Goal: Book appointment/travel/reservation

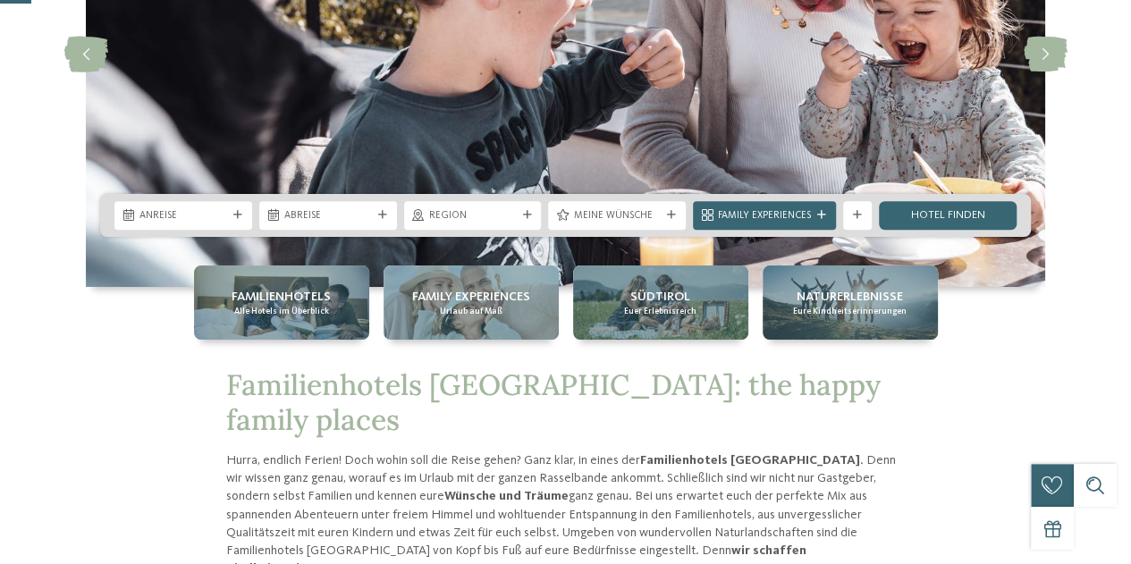
scroll to position [268, 0]
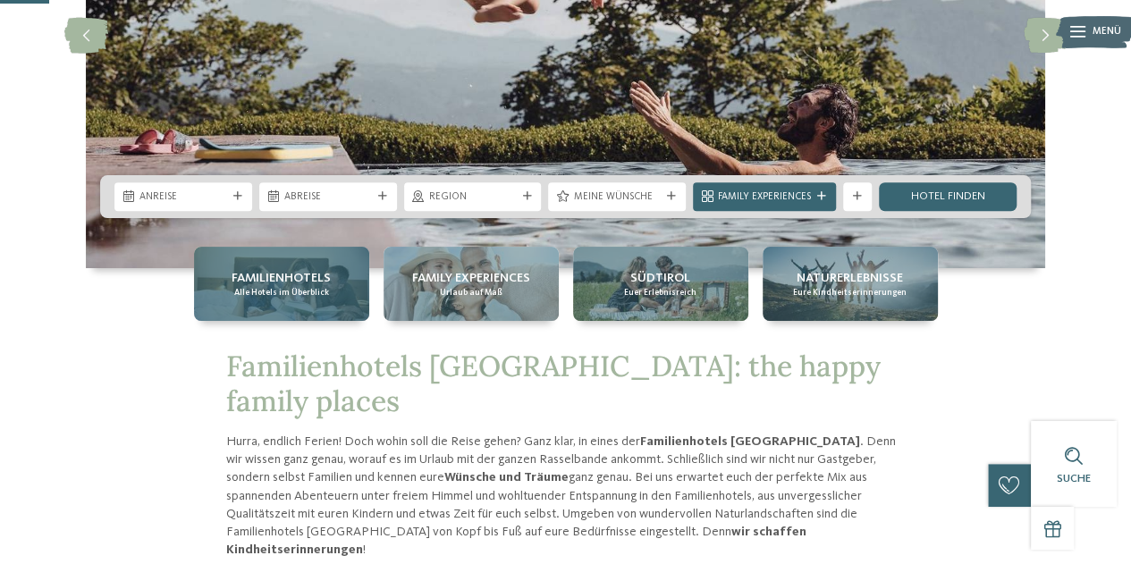
click at [319, 282] on span "Familienhotels" at bounding box center [280, 278] width 99 height 18
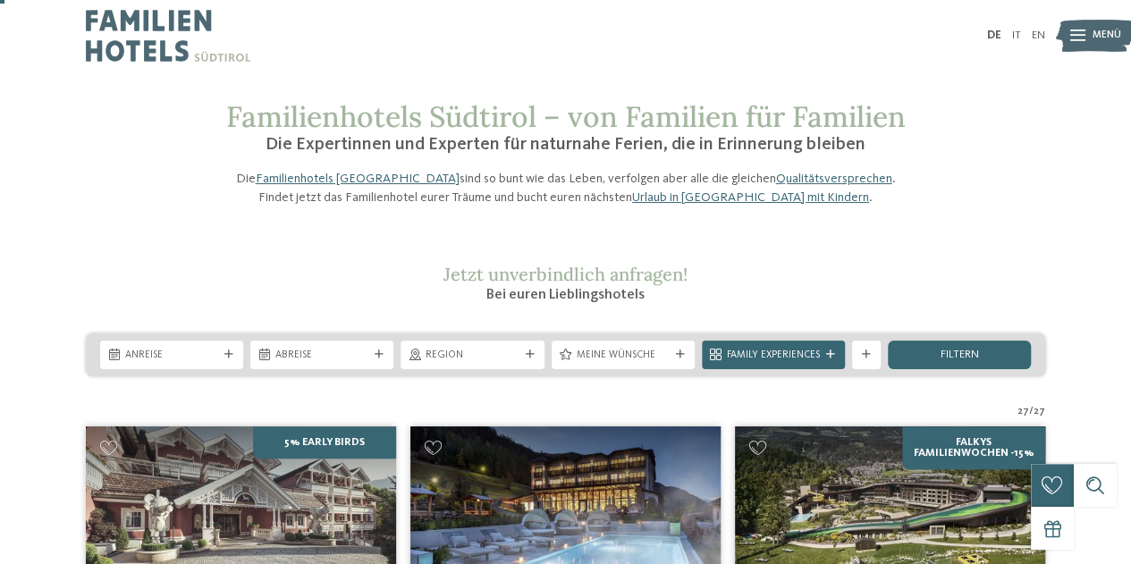
scroll to position [358, 0]
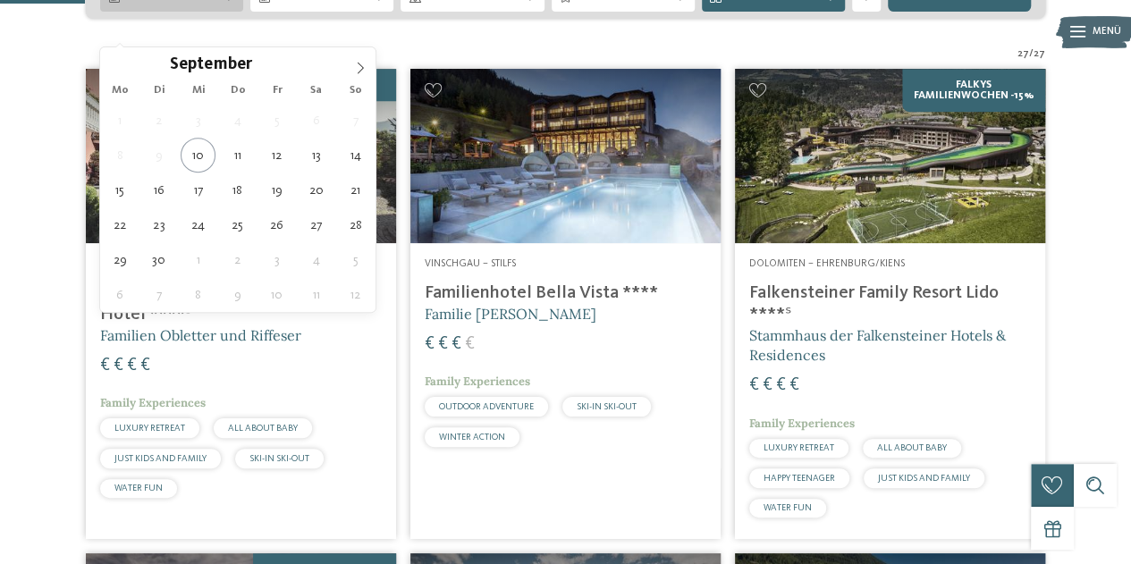
click at [360, 69] on icon at bounding box center [360, 68] width 13 height 13
type div "30.10.2025"
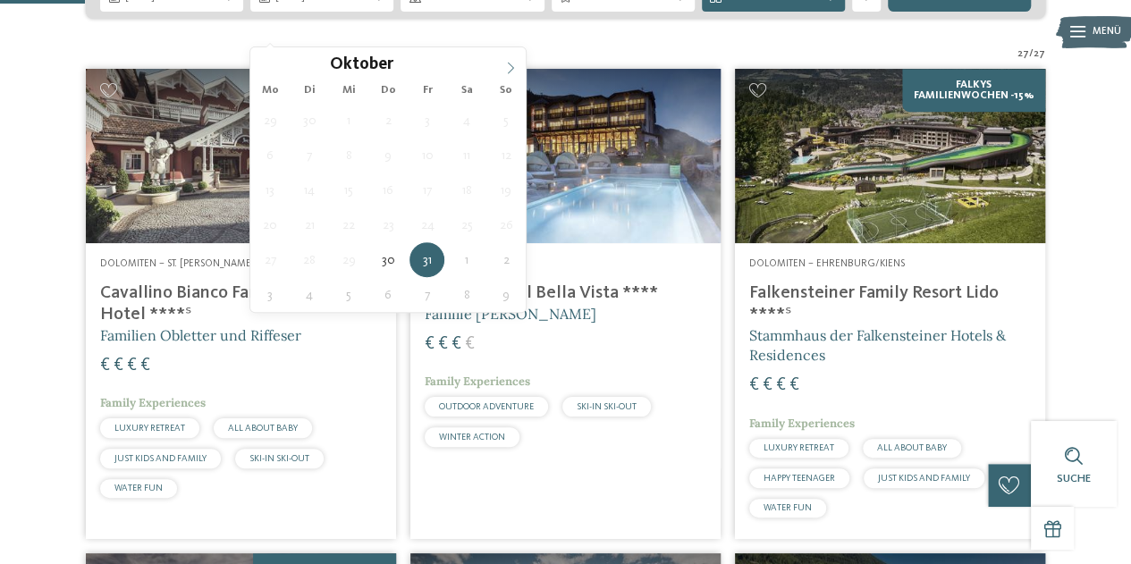
click at [508, 67] on icon at bounding box center [510, 68] width 13 height 13
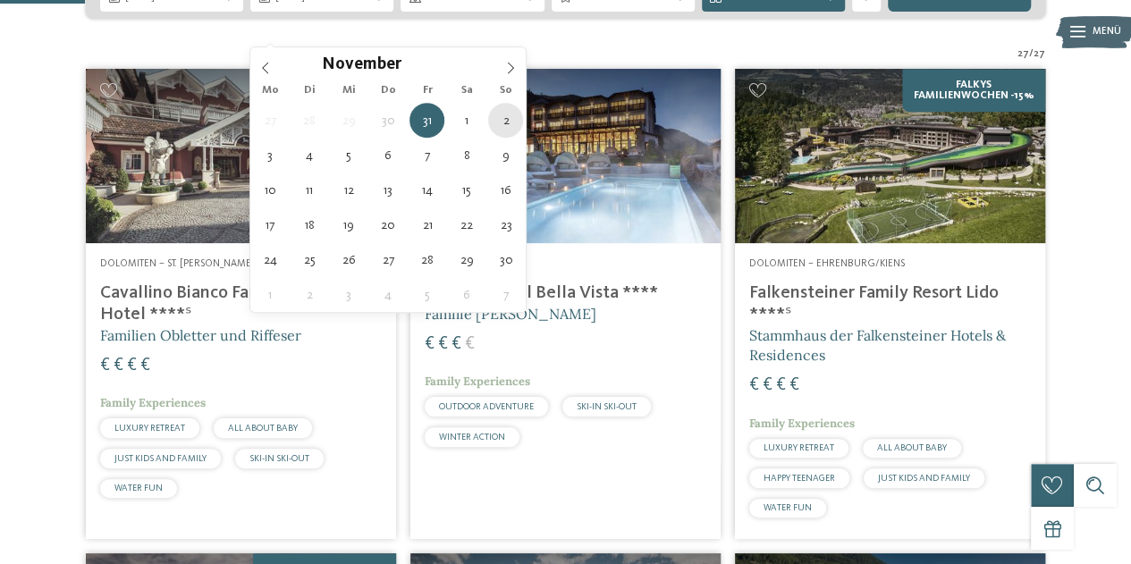
type div "02.11.2025"
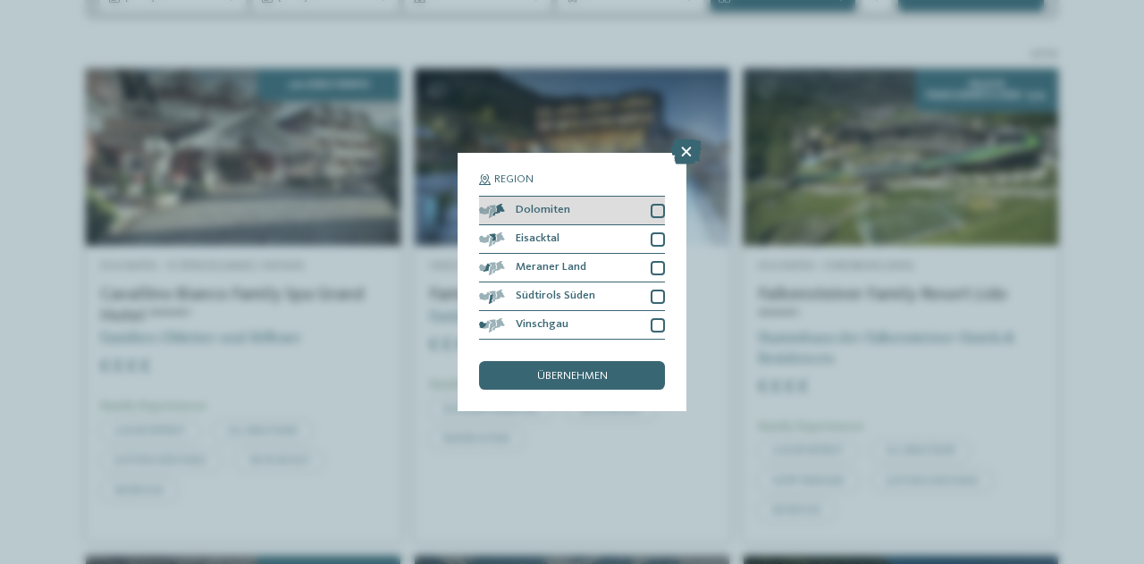
click at [660, 206] on div at bounding box center [658, 211] width 14 height 14
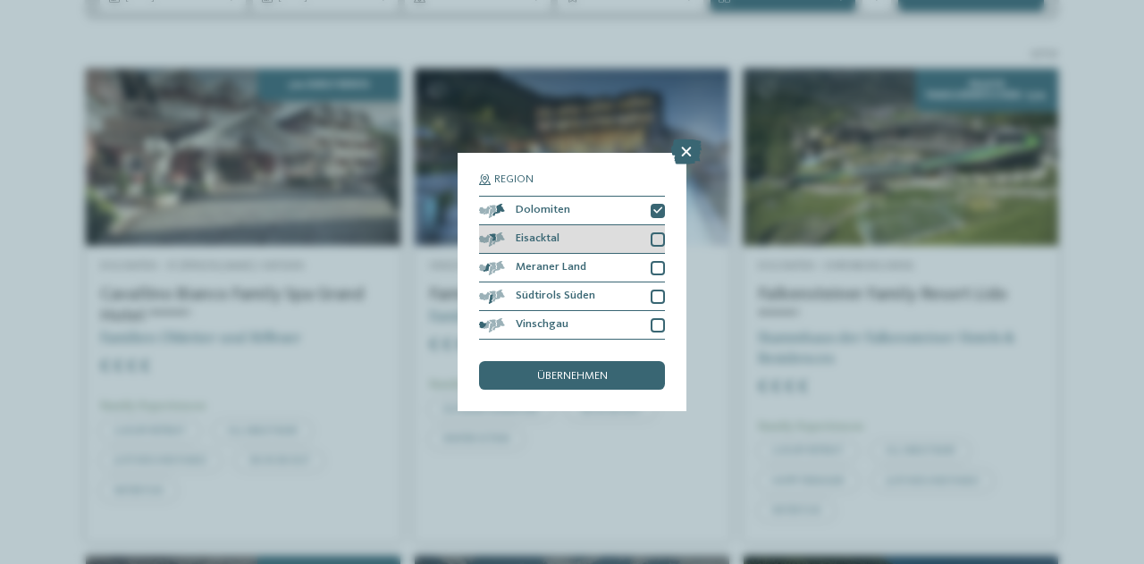
click at [655, 243] on div at bounding box center [658, 239] width 14 height 14
click at [599, 373] on span "übernehmen" at bounding box center [572, 377] width 71 height 12
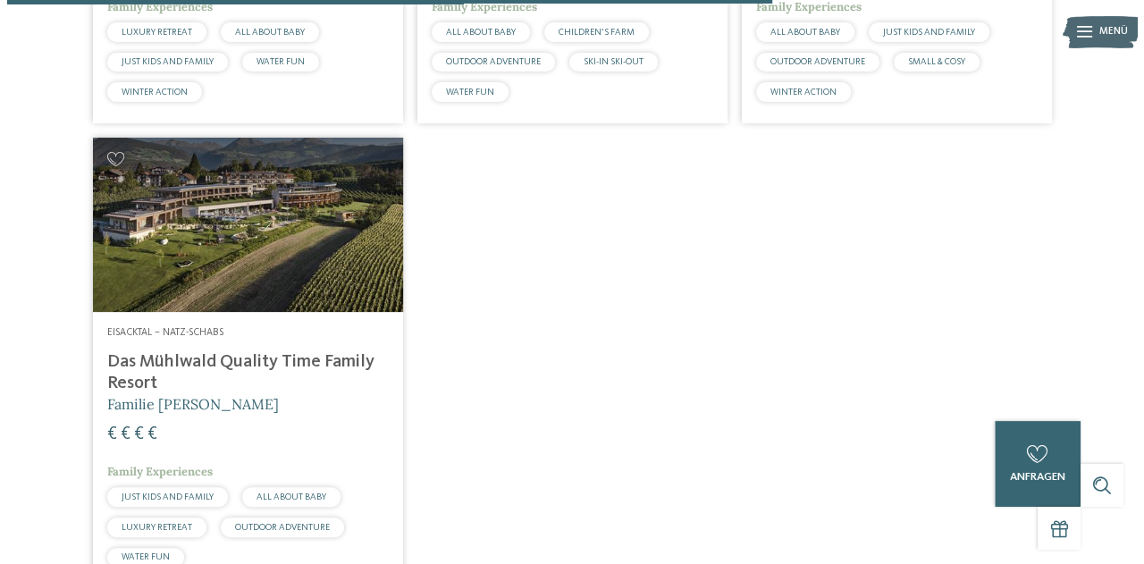
scroll to position [1782, 0]
